Goal: Task Accomplishment & Management: Complete application form

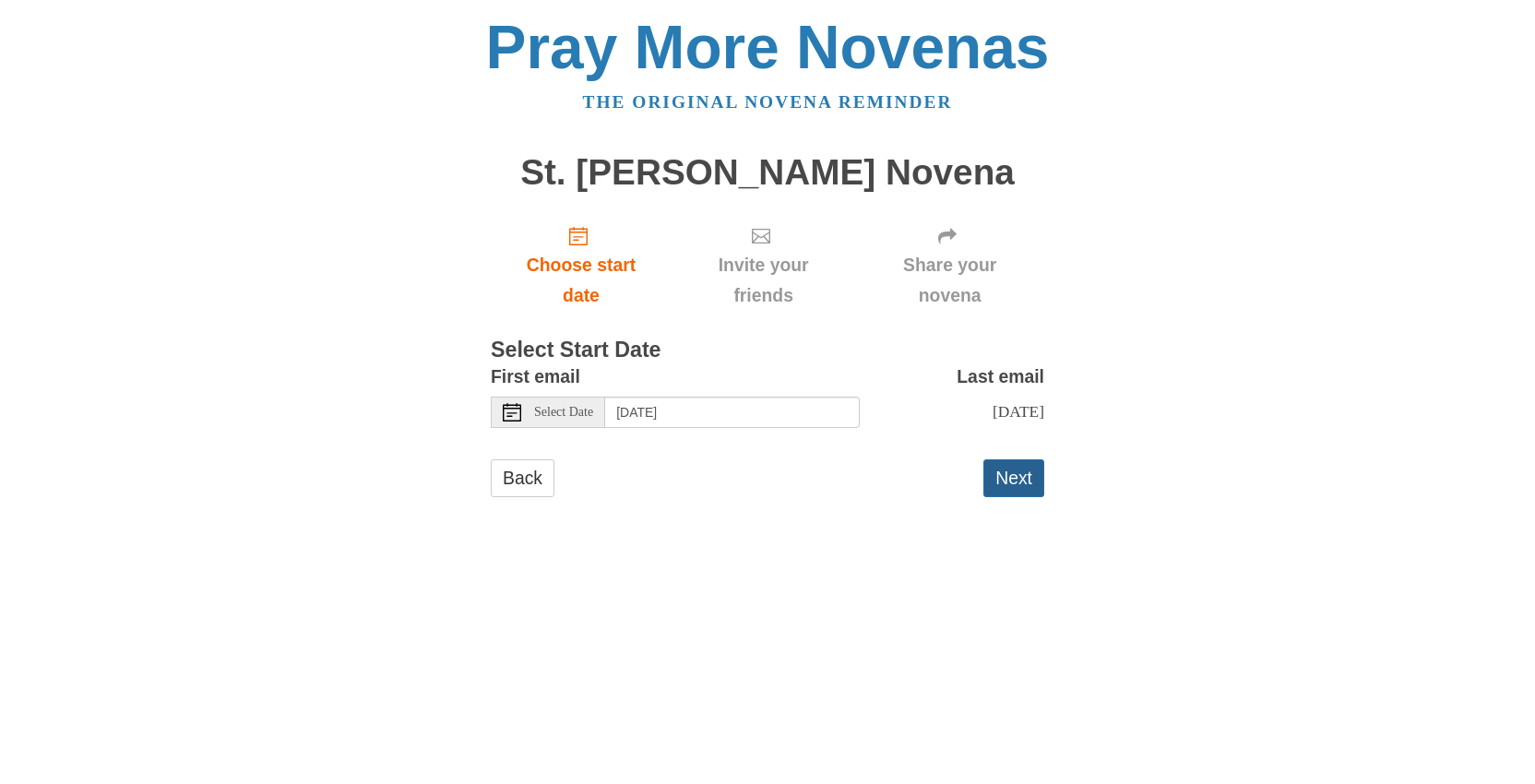
click at [1012, 478] on button "Next" at bounding box center [1014, 478] width 61 height 38
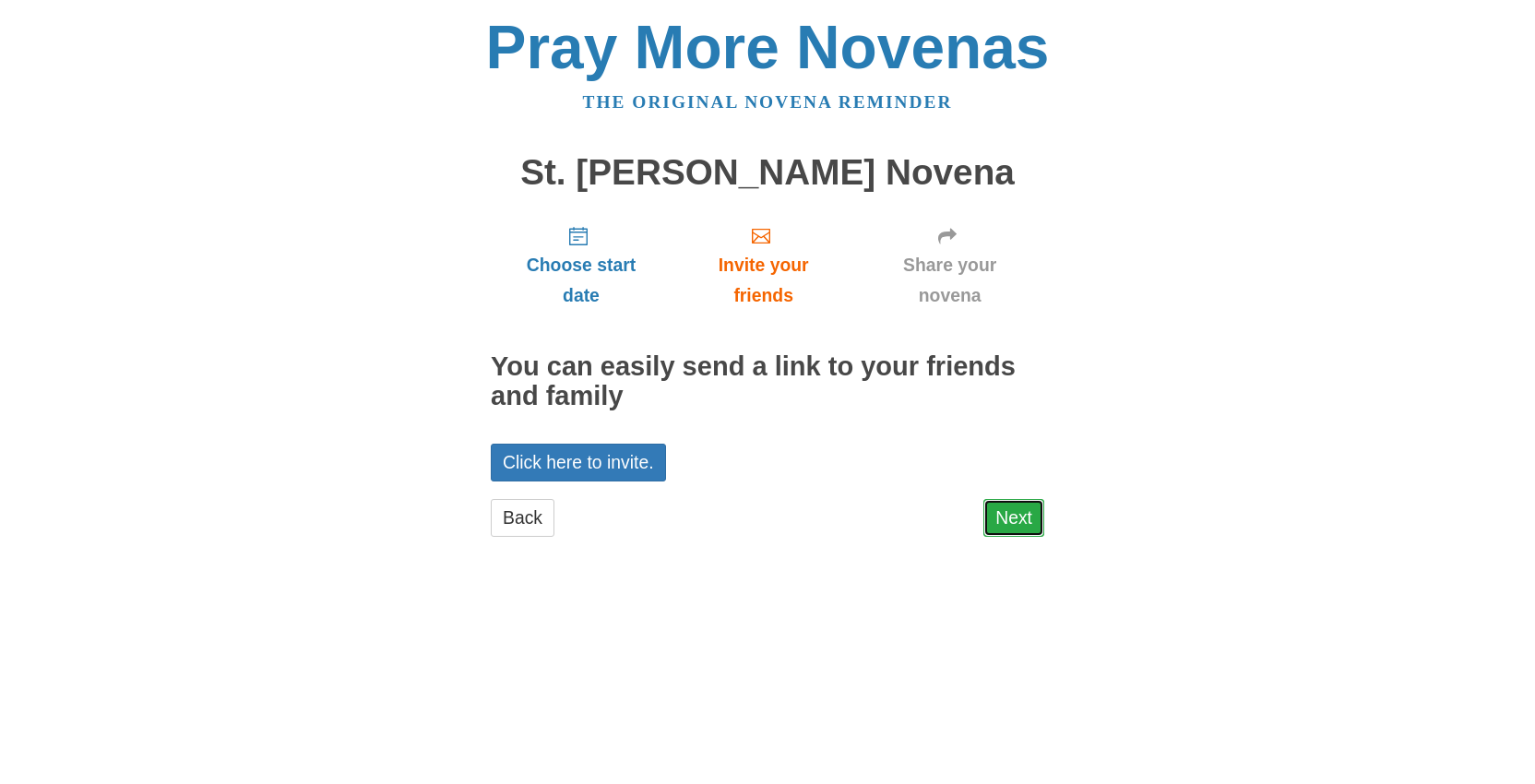
click at [1013, 520] on link "Next" at bounding box center [1014, 518] width 61 height 38
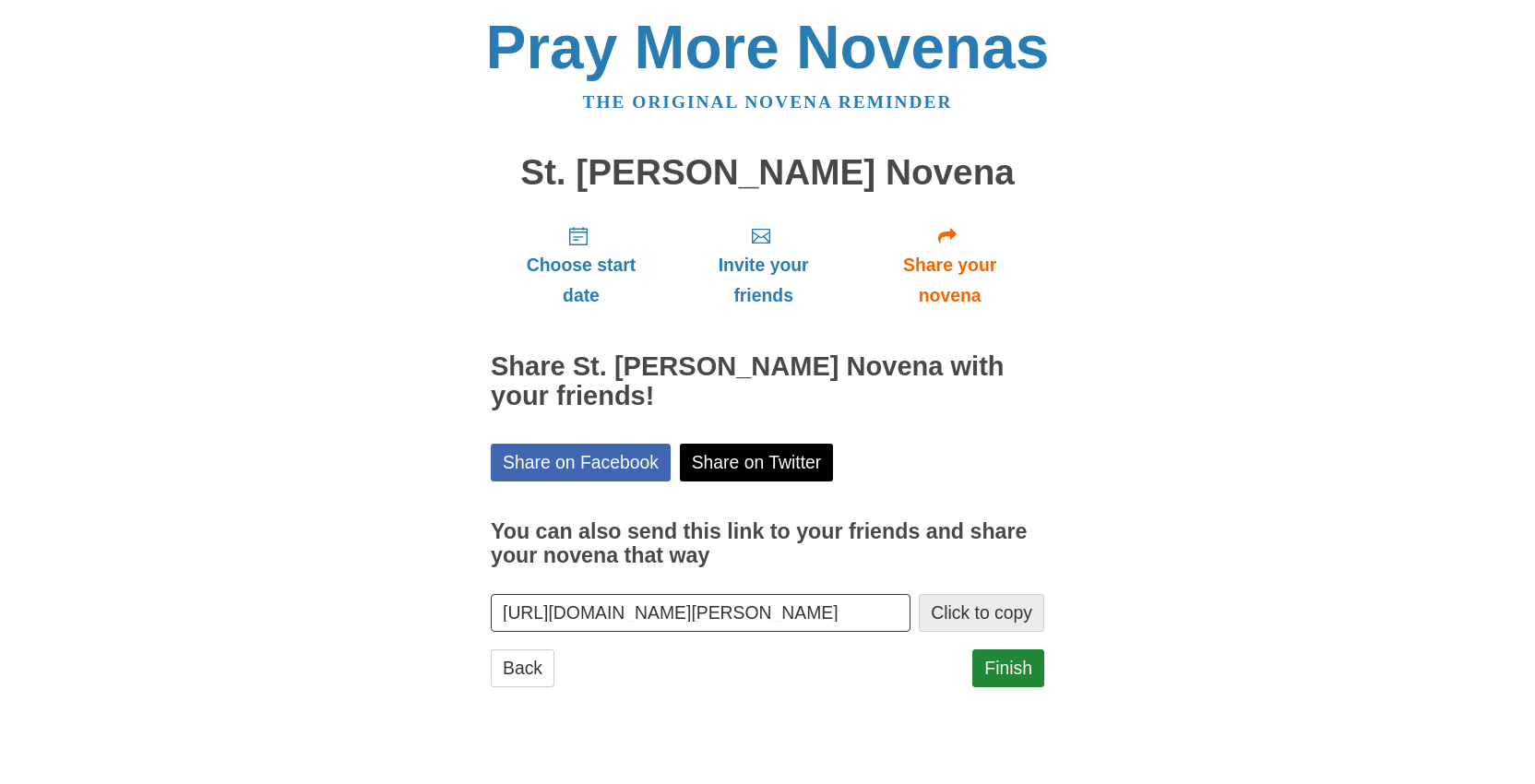
click at [969, 619] on button "Click to copy" at bounding box center [982, 612] width 125 height 38
click at [959, 609] on button "Click to copy" at bounding box center [982, 612] width 125 height 38
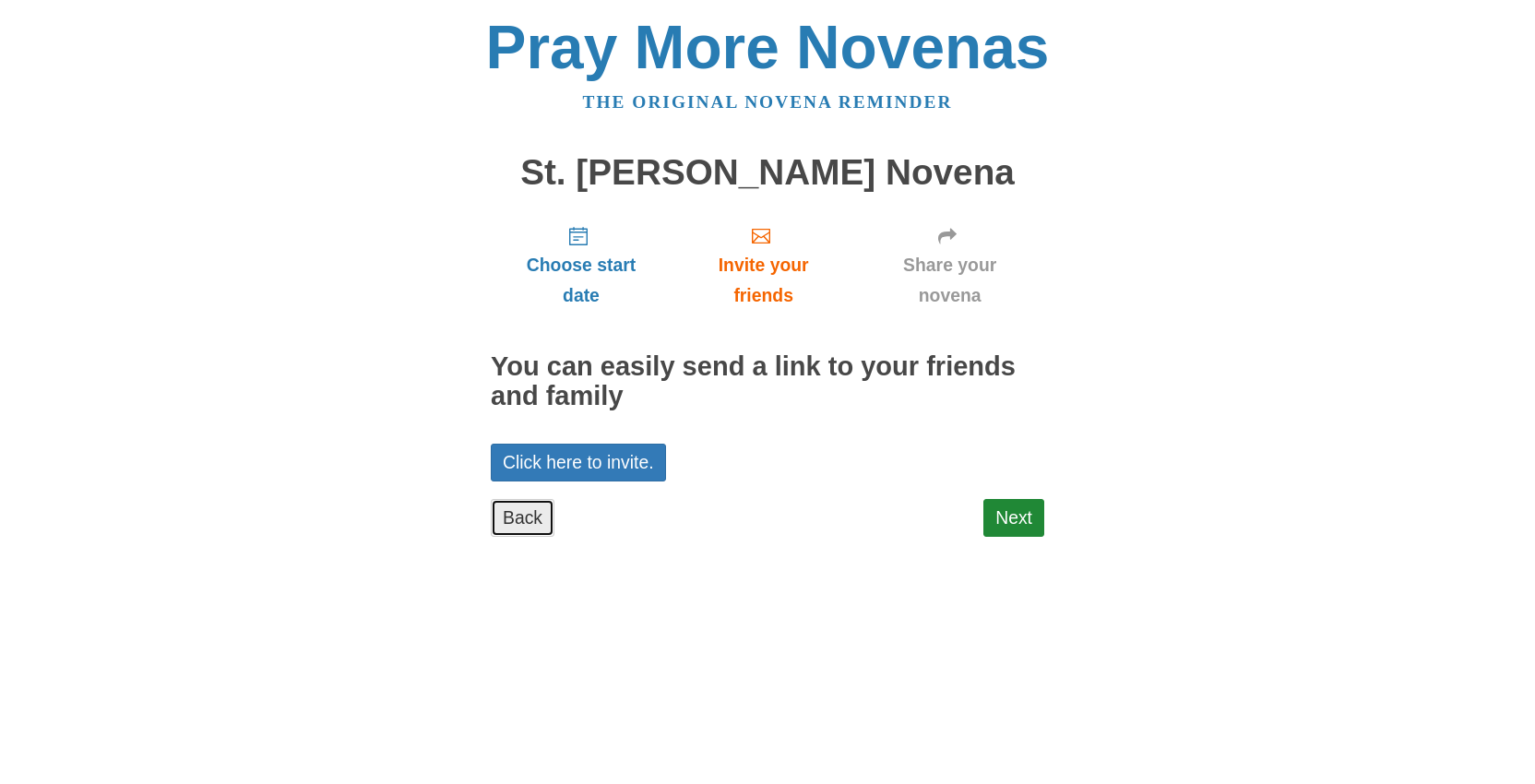
click at [524, 518] on link "Back" at bounding box center [522, 518] width 64 height 38
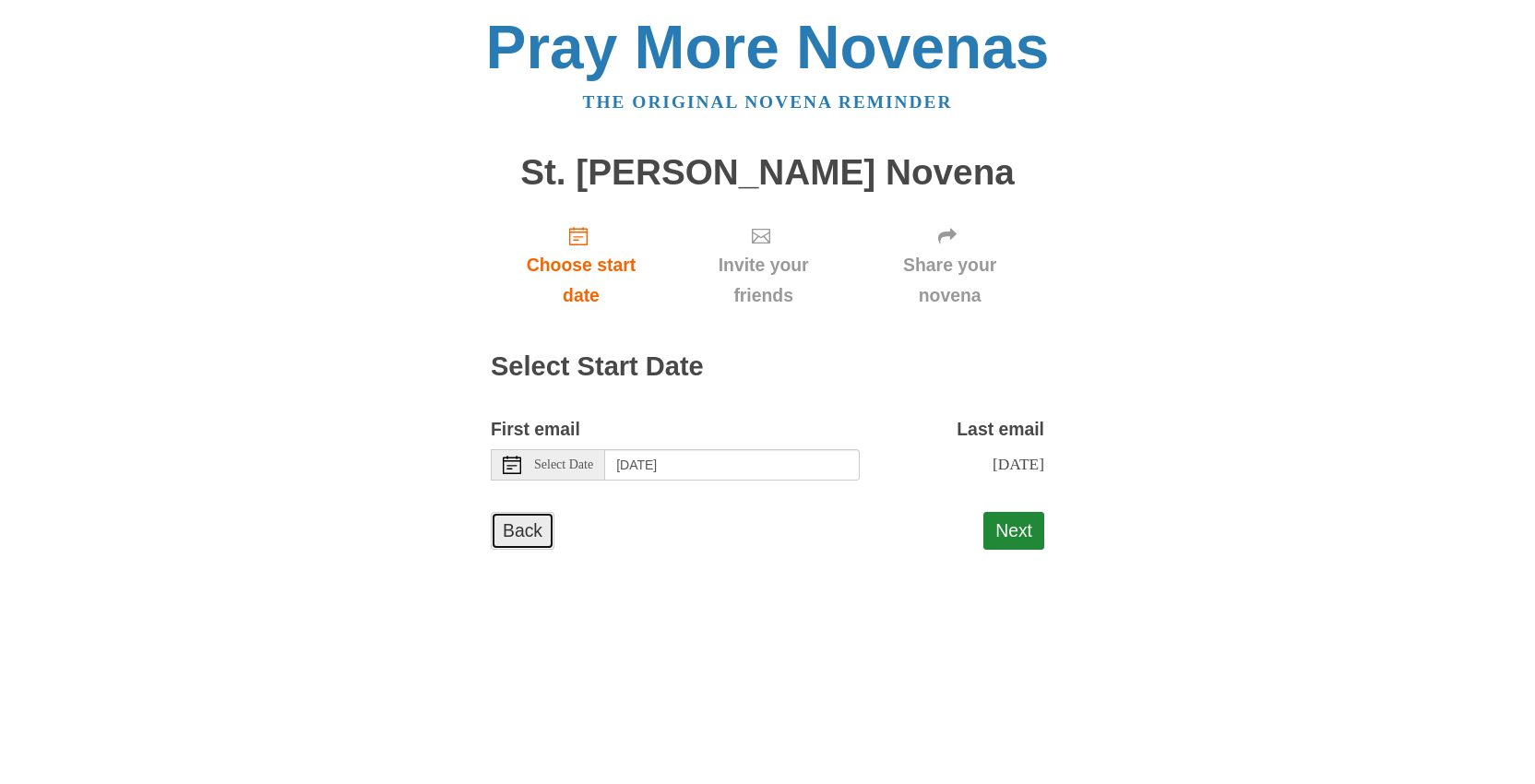
click at [515, 529] on link "Back" at bounding box center [522, 531] width 64 height 38
